Goal: Task Accomplishment & Management: Use online tool/utility

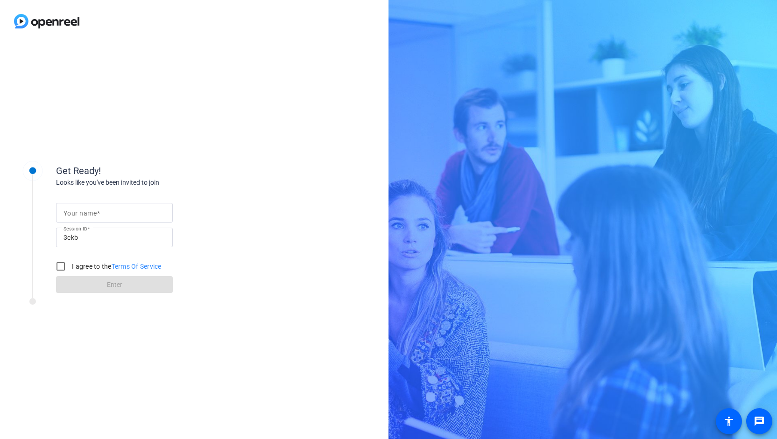
click at [95, 210] on mat-label "Your name" at bounding box center [79, 213] width 33 height 7
click at [95, 210] on input "Your name" at bounding box center [114, 212] width 102 height 11
type input "[PERSON_NAME]"
click at [59, 264] on input "I agree to the Terms Of Service" at bounding box center [60, 266] width 19 height 19
checkbox input "true"
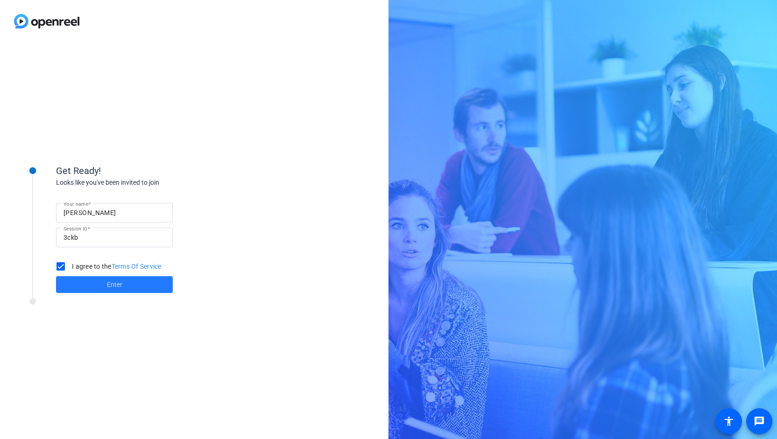
click at [78, 288] on span at bounding box center [114, 285] width 117 height 22
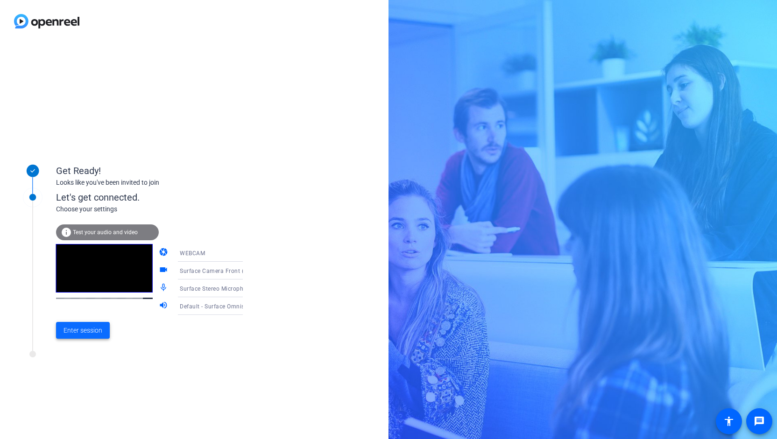
click at [85, 332] on span "Enter session" at bounding box center [82, 331] width 39 height 10
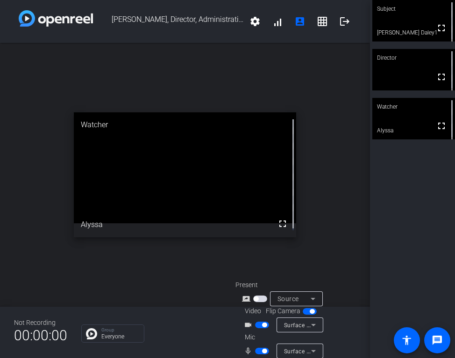
click at [101, 80] on div "open_in_new Watcher fullscreen Alyssa" at bounding box center [185, 175] width 370 height 264
click at [399, 311] on div "Subject fullscreen [PERSON_NAME] Daley1 Director fullscreen Watcher fullscreen …" at bounding box center [412, 179] width 85 height 358
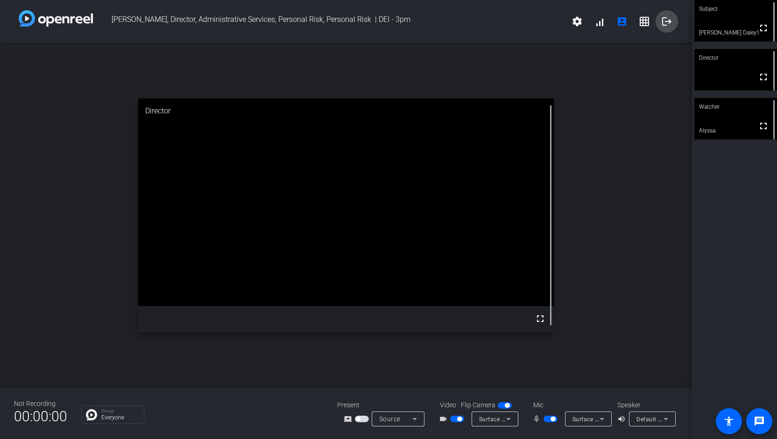
click at [663, 16] on mat-icon "logout" at bounding box center [666, 21] width 11 height 11
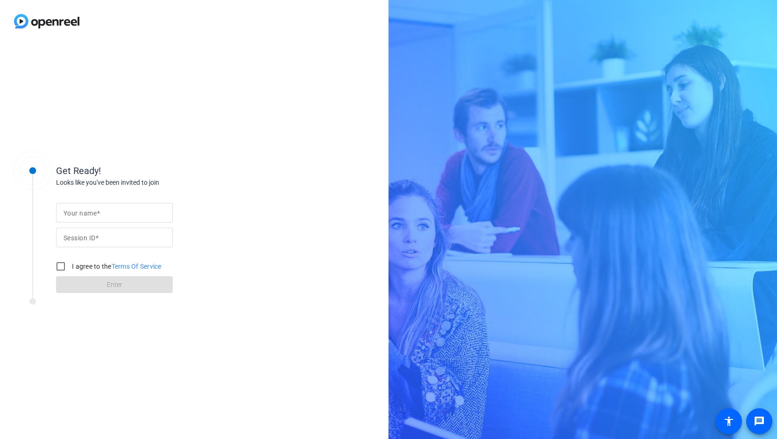
click at [119, 211] on input "Your name" at bounding box center [114, 212] width 102 height 11
